Goal: Participate in discussion

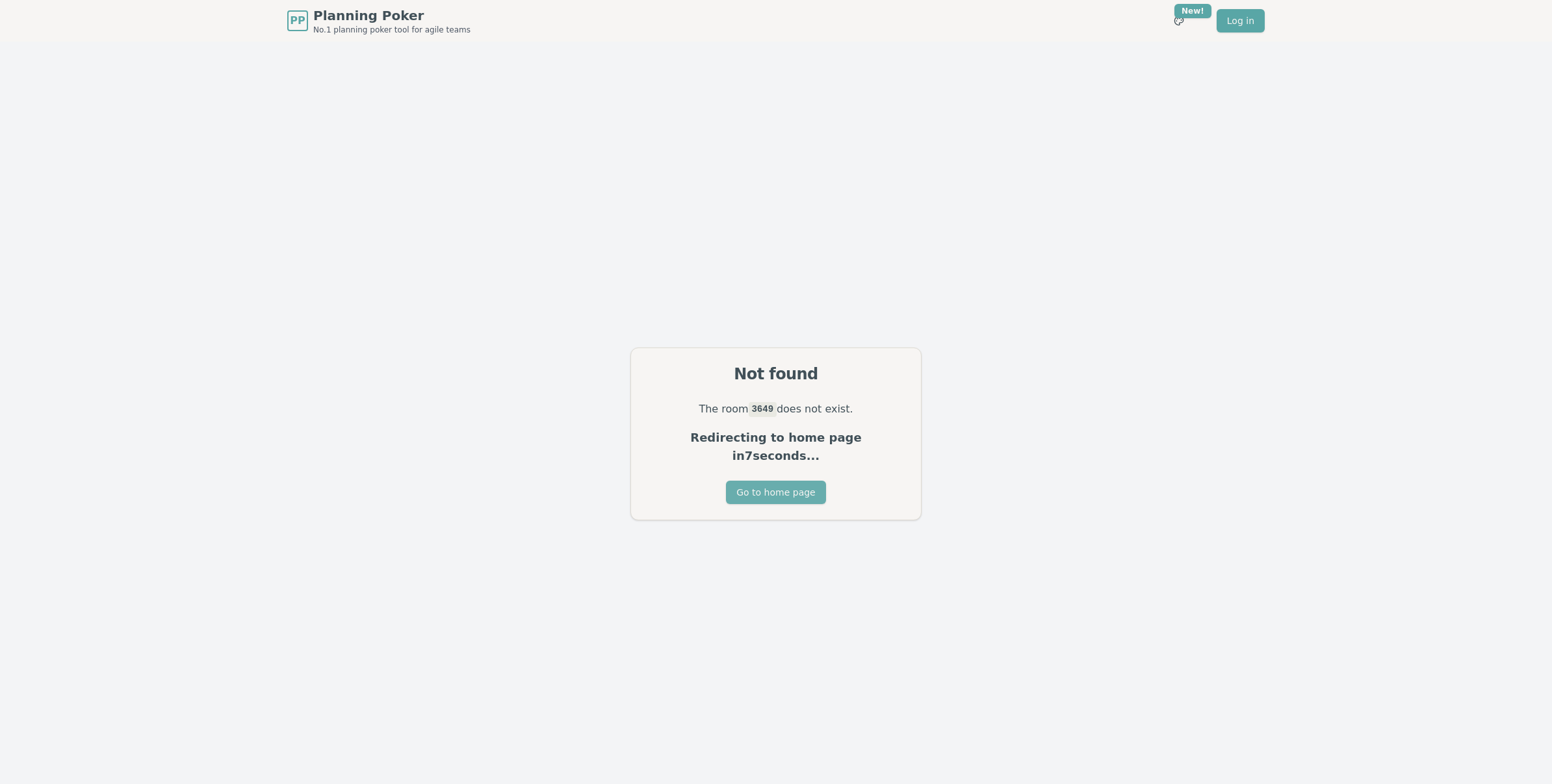
click at [784, 489] on button "Go to home page" at bounding box center [776, 493] width 99 height 24
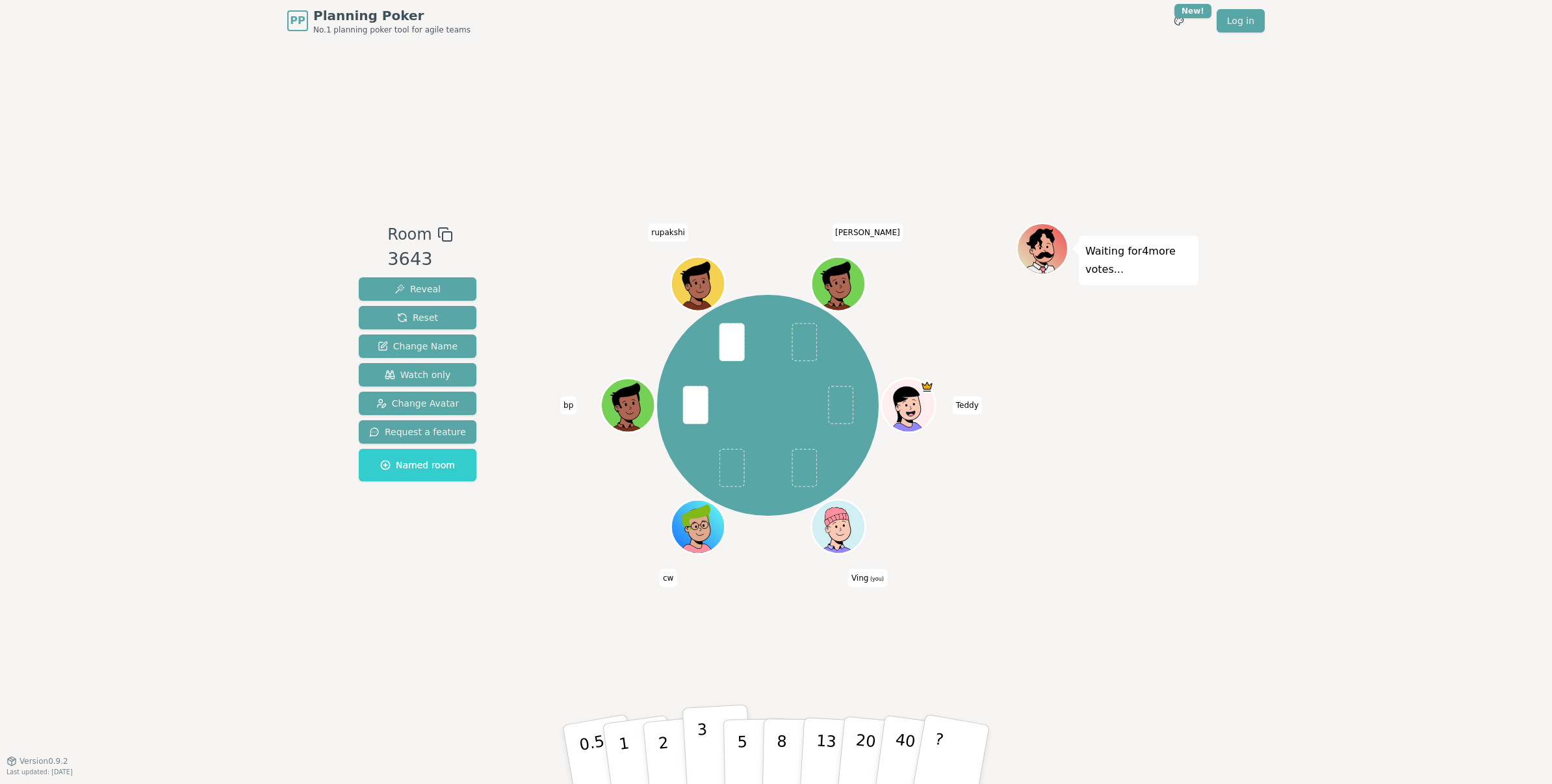
click at [701, 747] on p "3" at bounding box center [704, 756] width 14 height 71
click at [669, 728] on button "2" at bounding box center [678, 755] width 74 height 103
click at [661, 737] on p "2" at bounding box center [665, 757] width 17 height 71
